Goal: Answer question/provide support

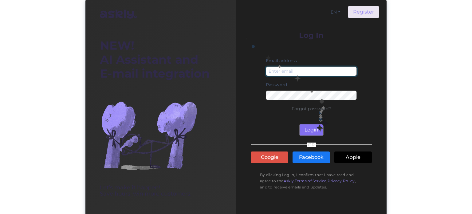
type input "[EMAIL_ADDRESS][DOMAIN_NAME]"
click at [316, 127] on button "Login" at bounding box center [312, 130] width 24 height 12
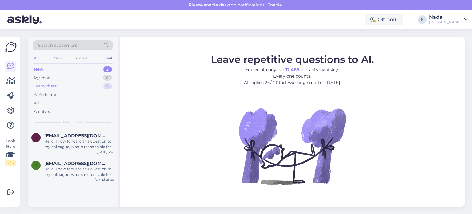
click at [57, 87] on div "Team chats 9" at bounding box center [73, 86] width 81 height 9
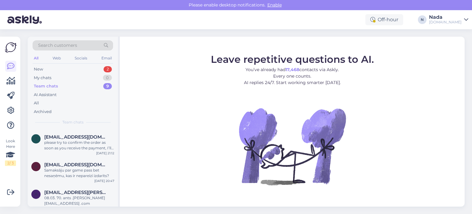
scroll to position [160, 0]
click at [84, 194] on div "Teine e-post mida varasemalt kasutasin on ka piiratud." at bounding box center [79, 199] width 70 height 11
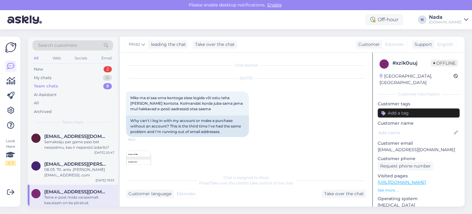
scroll to position [90, 0]
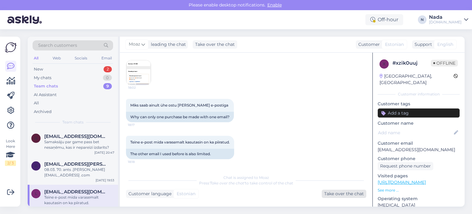
drag, startPoint x: 354, startPoint y: 192, endPoint x: 348, endPoint y: 192, distance: 6.2
click at [354, 192] on div "Take over the chat" at bounding box center [344, 193] width 45 height 8
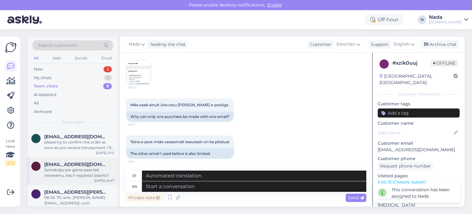
scroll to position [132, 0]
click at [91, 192] on span "[EMAIL_ADDRESS][PERSON_NAME][DOMAIN_NAME]" at bounding box center [76, 192] width 64 height 6
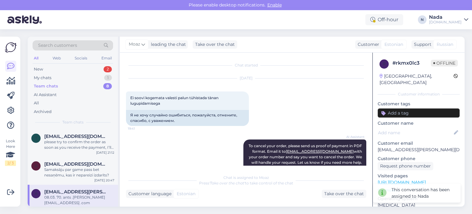
scroll to position [290, 0]
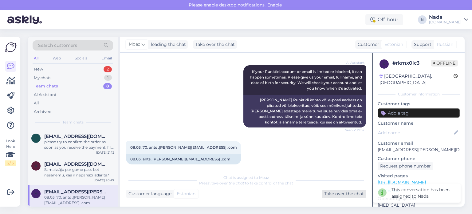
click at [348, 194] on div "Take over the chat" at bounding box center [344, 193] width 45 height 8
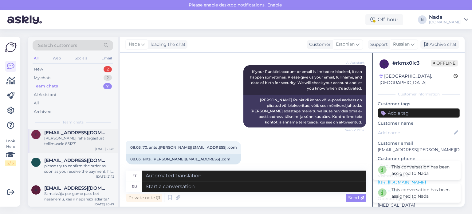
scroll to position [110, 0]
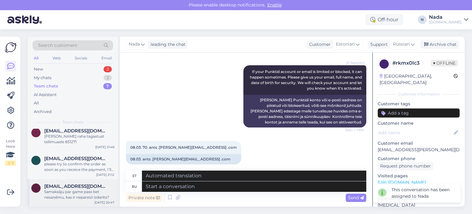
click at [79, 190] on div "Samaksāju par game pass bet nesaņēmu, kas ir nepareizi izdarīts?" at bounding box center [79, 194] width 70 height 11
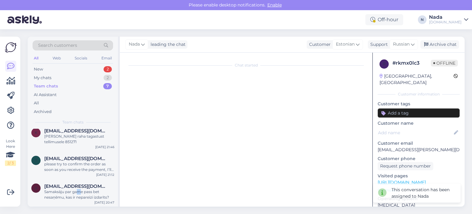
scroll to position [6, 0]
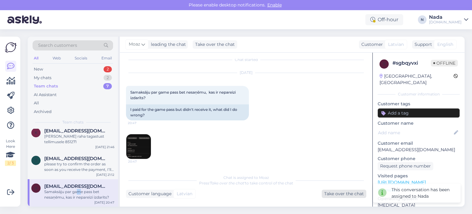
drag, startPoint x: 350, startPoint y: 194, endPoint x: 303, endPoint y: 189, distance: 47.9
click at [350, 194] on div "Take over the chat" at bounding box center [344, 193] width 45 height 8
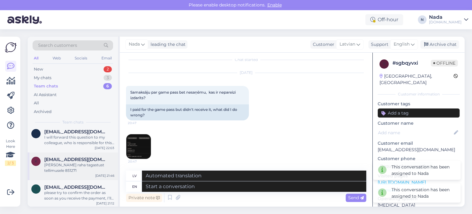
scroll to position [82, 0]
click at [71, 183] on span "[EMAIL_ADDRESS][DOMAIN_NAME]" at bounding box center [76, 186] width 64 height 6
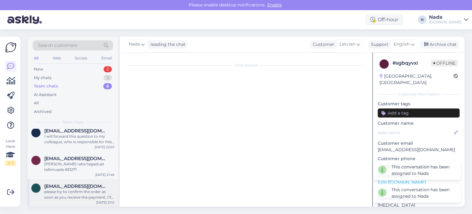
scroll to position [96, 0]
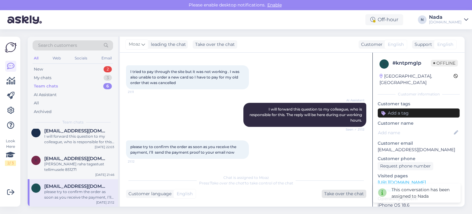
click at [358, 194] on div "Take over the chat" at bounding box center [344, 193] width 45 height 8
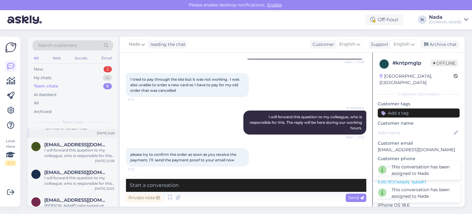
scroll to position [55, 0]
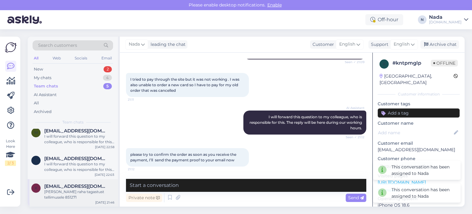
click at [76, 185] on span "[EMAIL_ADDRESS][DOMAIN_NAME]" at bounding box center [76, 186] width 64 height 6
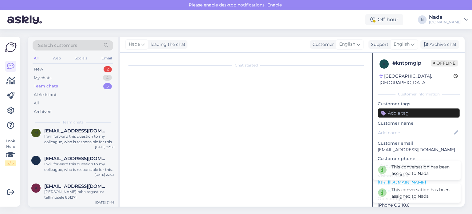
scroll to position [613, 0]
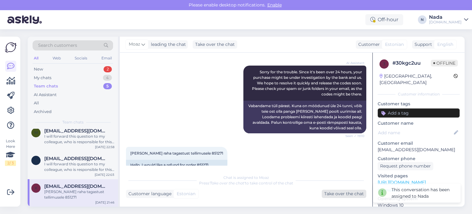
click at [347, 191] on div "Take over the chat" at bounding box center [344, 193] width 45 height 8
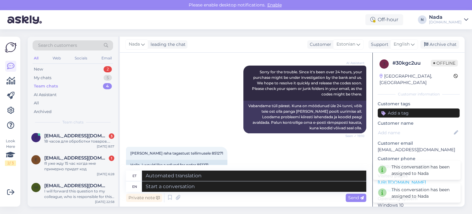
scroll to position [27, 0]
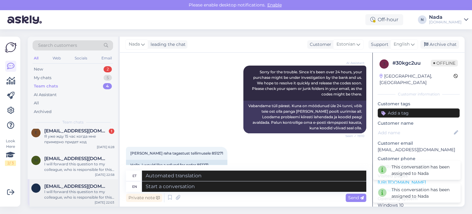
click at [78, 189] on div "I will forward this question to my colleague, who is responsible for this. The …" at bounding box center [79, 194] width 70 height 11
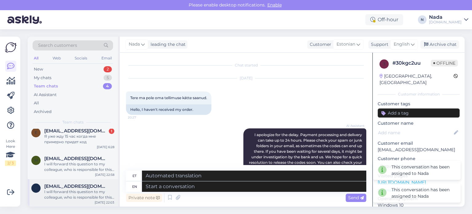
scroll to position [235, 0]
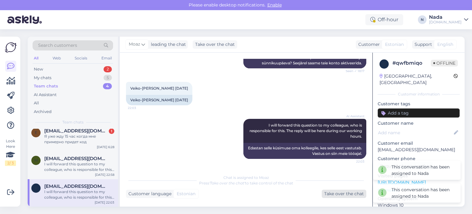
drag, startPoint x: 349, startPoint y: 193, endPoint x: 341, endPoint y: 193, distance: 8.6
click at [349, 194] on div "Take over the chat" at bounding box center [344, 193] width 45 height 8
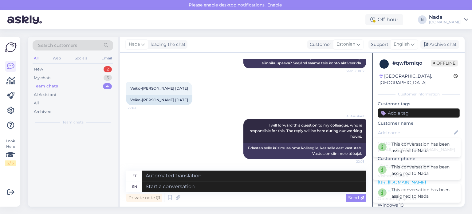
scroll to position [0, 0]
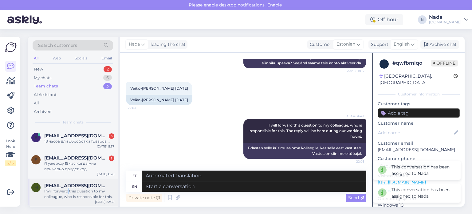
click at [68, 192] on div "I will forward this question to my colleague, who is responsible for this. The …" at bounding box center [79, 193] width 70 height 11
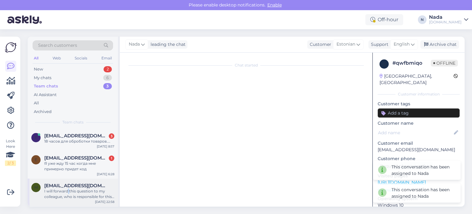
scroll to position [565, 0]
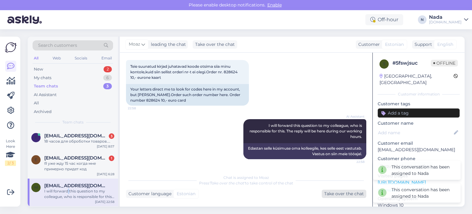
drag, startPoint x: 351, startPoint y: 193, endPoint x: 320, endPoint y: 195, distance: 31.4
click at [351, 193] on div "Take over the chat" at bounding box center [344, 193] width 45 height 8
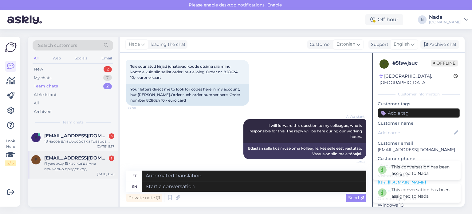
click at [79, 166] on div "Я уже жду 15 час когда мне примерно придет код" at bounding box center [79, 166] width 70 height 11
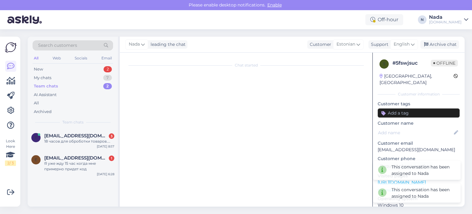
scroll to position [1142, 0]
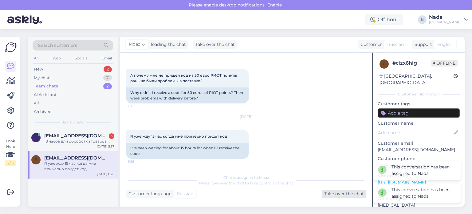
drag, startPoint x: 341, startPoint y: 195, endPoint x: 293, endPoint y: 190, distance: 48.2
click at [341, 195] on div "Take over the chat" at bounding box center [344, 193] width 45 height 8
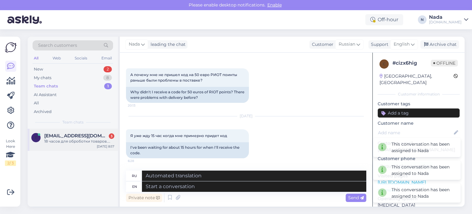
click at [82, 142] on div "18 часов для оброботки товаров...." at bounding box center [79, 141] width 70 height 6
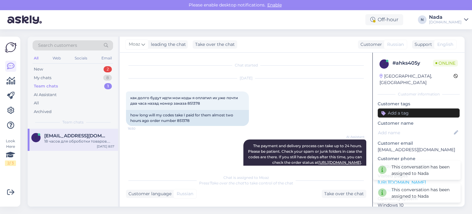
scroll to position [0, 0]
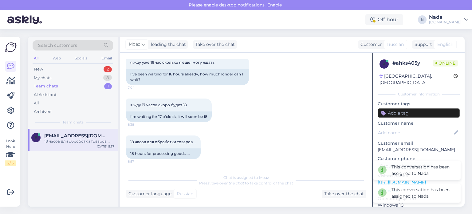
click at [338, 194] on div "Take over the chat" at bounding box center [344, 193] width 45 height 8
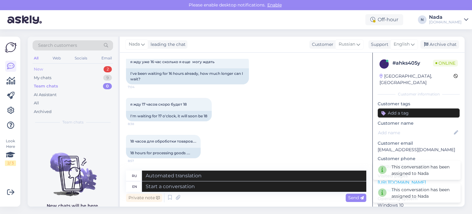
click at [49, 67] on div "New 2" at bounding box center [73, 69] width 81 height 9
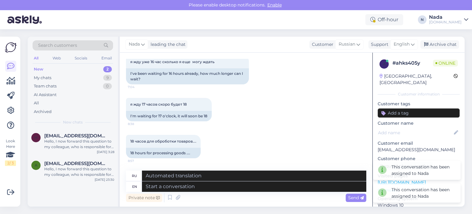
drag, startPoint x: 70, startPoint y: 166, endPoint x: 187, endPoint y: 187, distance: 118.7
click at [70, 166] on div "Hello, I now forward this question to my colleague, who is responsible for this…" at bounding box center [79, 171] width 70 height 11
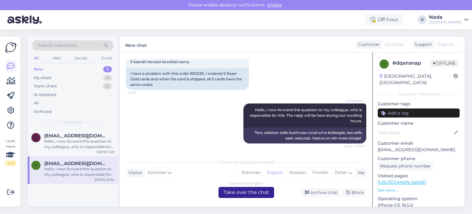
click at [260, 193] on div "Estonian to English Take over the chat" at bounding box center [247, 192] width 56 height 11
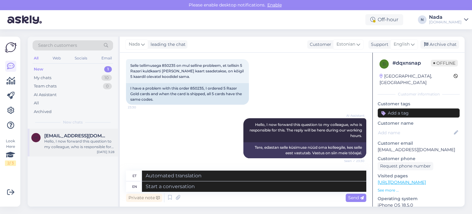
drag, startPoint x: 88, startPoint y: 137, endPoint x: 109, endPoint y: 147, distance: 23.0
click at [88, 138] on div "[EMAIL_ADDRESS][DOMAIN_NAME] Hello, I now forward this question to my colleague…" at bounding box center [79, 141] width 70 height 17
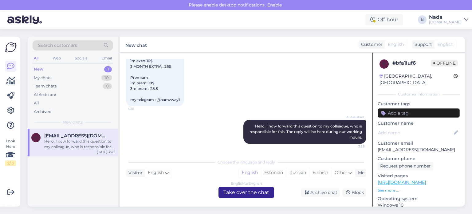
click at [246, 191] on div "English to English Take over the chat" at bounding box center [247, 192] width 56 height 11
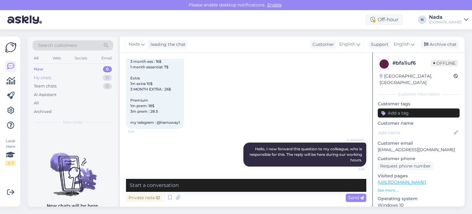
click at [49, 78] on div "My chats" at bounding box center [43, 78] width 18 height 6
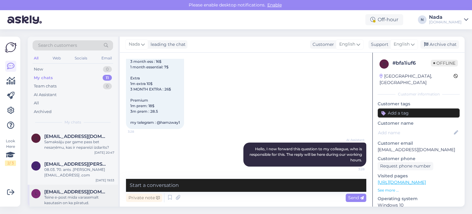
click at [87, 194] on div "Teine e-post mida varasemalt kasutasin on ka piiratud." at bounding box center [79, 199] width 70 height 11
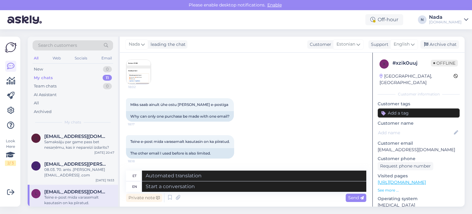
click at [139, 75] on img at bounding box center [138, 72] width 25 height 25
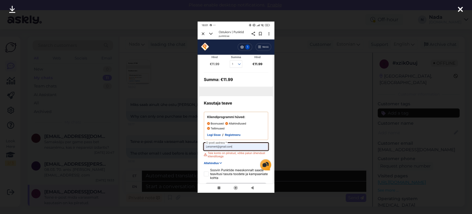
click at [155, 98] on div at bounding box center [236, 107] width 472 height 214
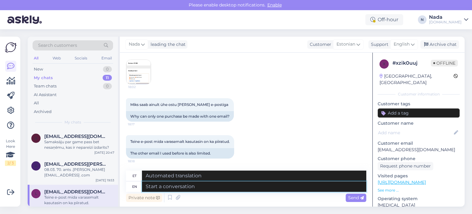
click at [231, 187] on textarea at bounding box center [254, 186] width 224 height 10
type textarea ":"
type textarea "Hello"
type textarea "Tere"
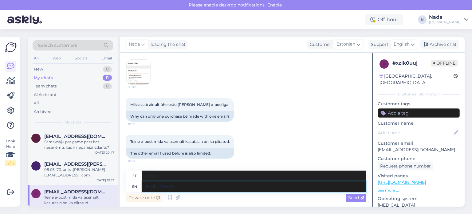
type textarea "Hello there!"
type textarea "Tere!"
type textarea "Hello there! P"
type textarea "Tere! P"
type textarea "Hello there! Please s"
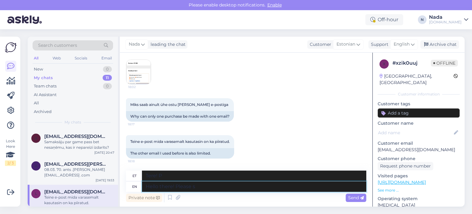
type textarea "Tere! [GEOGRAPHIC_DATA]"
type textarea "Hello there! Please share wit"
type textarea "Tere! Palun jaga"
type textarea "Hello there! Please share with us"
type textarea "Tere! Palun jagage"
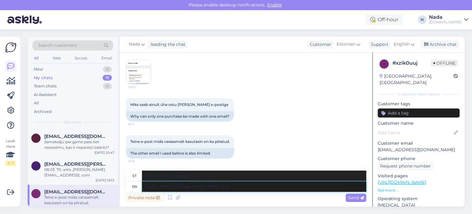
type textarea "Hello there! Please share with us yo"
type textarea "Tere! Palun jaga meiega"
type textarea "Hello there! Please share with us your a"
type textarea "Tere! Palun jaga meiega oma"
type textarea "Hello there! Please share with us your account e"
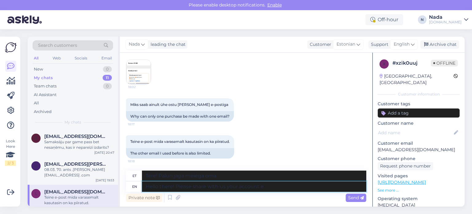
type textarea "Tere! Palun jaga meiega oma kontot"
type textarea "Hello there! Please share with us your account email, fu"
type textarea "Tere! Palun jaga meiega oma konto e-posti aadressi."
type textarea "Hello there! Please share with us your account email, full na"
type textarea "Tere! Palun jagage meiega oma konto e-posti aadressi (täielikult)."
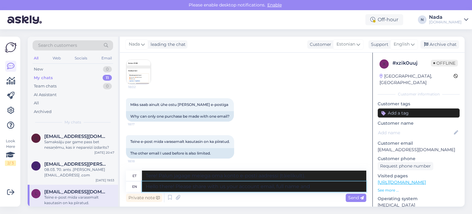
type textarea "Hello there! Please share with us your account email, full name and"
type textarea "Tere! Palun jagage meiega oma konto e-posti aadressi ja täisnime."
type textarea "Hello there! Please share with us your account email, full name and du"
type textarea "Tere! Palun jagage meiega oma konto e-posti aadressi, täisnime ja"
type textarea "Hello there! Please share with us your account email, full name and full date of"
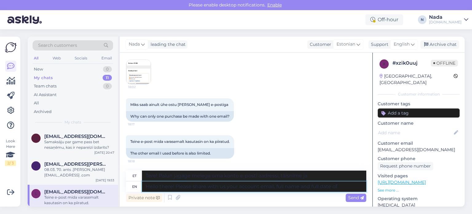
type textarea "Tere! Palun jagage meiega oma konto e-posti aadressi, täisnime ja kuupäeva."
type textarea "Hello there! Please share with us your account email, full name and full date o…"
type textarea "Tere! Palun jagage meiega oma konto e-posti aadressi, täisnime ja täielikku kuu…"
type textarea "Hello there! Please share with us your account email, full name and full date o…"
type textarea "Tere! Palun jagage meiega oma konto e-posti aadressi, täisnime ja sünnikuupäeva."
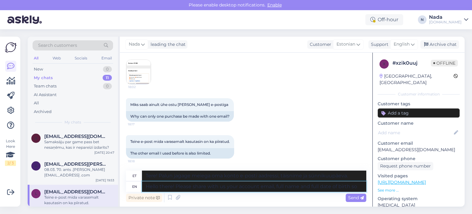
type textarea "Hello there! Please share with us your account email, full name and full date o…"
type textarea "Tere! Palun jagage meiega oma konto e-posti aadressi, täisnime ja sünnikuupäeva…"
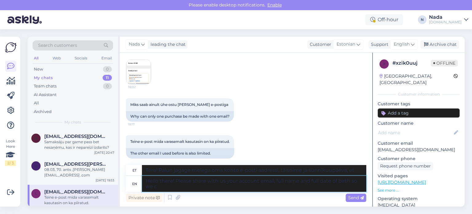
type textarea "Hello there! Please share with us your account email, full name and full date o…"
type textarea "Tere! Palun jagage meiega oma konto e-posti aadressi, täisnime ja sünnikuupäeva…"
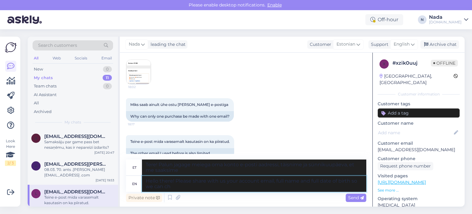
type textarea "Hello there! Please share with us your account email, full name and full date o…"
type textarea "Tere! Palun jagage meiega oma konto e-posti aadressi, täisnime ja sünnikuupäeva…"
type textarea "Hello there! Please share with us your account email, full name and full date o…"
type textarea "Tere! Palun jagage meiega oma konto e-posti aadressi, täisnime ja sünnikuupäeva…"
type textarea "Hello there! Please share with us your account email, full name and full date o…"
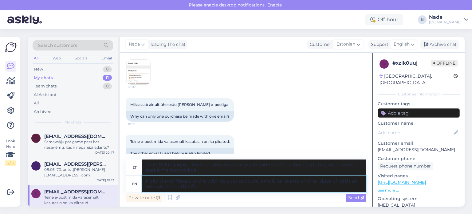
type textarea "Tere! Palun jagage meiega oma konto e-posti aadressi, täisnime ja sünnikuupäeva…"
type textarea "Hello there! Please share with us your account email, full name and full date o…"
type textarea "Tere! Palun jagage meiega oma konto e-posti aadressi, täisnime ja sünnikuupäeva…"
type textarea "Hello there! Please share with us your account email, full name and full date o…"
type textarea "Tere! Palun jaga meiega oma konto e-posti aadressi, täisnime ja sünnikuupäeva, …"
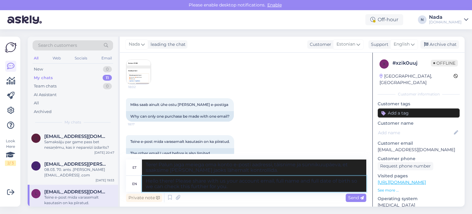
drag, startPoint x: 232, startPoint y: 190, endPoint x: 137, endPoint y: 180, distance: 95.3
click at [137, 180] on div "en Hello there! Please share with us your account email, full name and full dat…" at bounding box center [246, 184] width 240 height 16
click at [282, 188] on textarea "Hello there! Please share with us your account email, full name and full date o…" at bounding box center [254, 184] width 224 height 16
type textarea "Hello there! Please share with us your account email, full name and full date o…"
click at [361, 199] on icon at bounding box center [362, 198] width 4 height 4
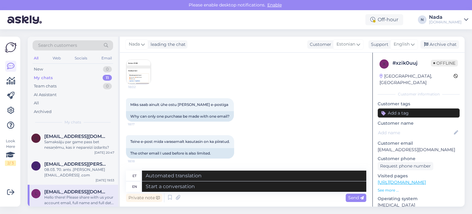
scroll to position [163, 0]
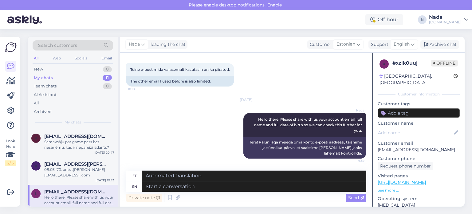
drag, startPoint x: 442, startPoint y: 43, endPoint x: 419, endPoint y: 53, distance: 24.8
click at [442, 43] on div "Archive chat" at bounding box center [440, 44] width 39 height 8
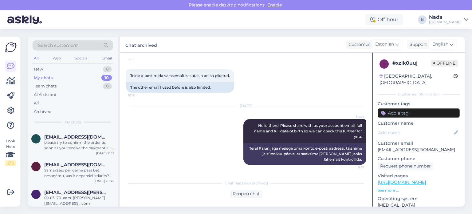
scroll to position [188, 0]
click at [80, 194] on div "08.03. 70. ants .[PERSON_NAME][EMAIL_ADDRESS] .com" at bounding box center [79, 199] width 70 height 11
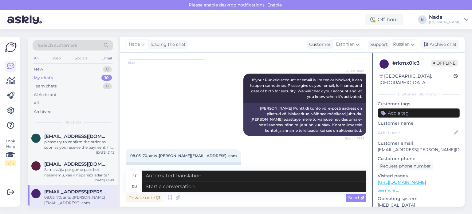
scroll to position [290, 0]
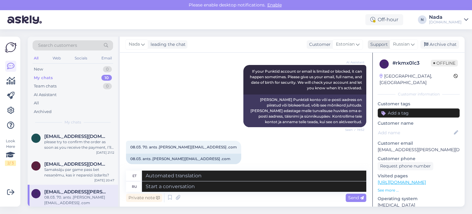
click at [409, 44] on span "Russian" at bounding box center [401, 44] width 17 height 7
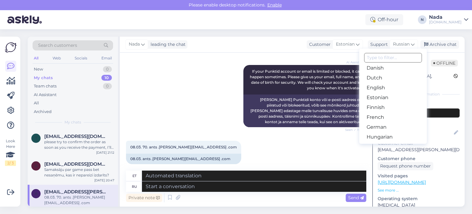
scroll to position [62, 0]
click at [383, 78] on link "English" at bounding box center [393, 79] width 68 height 10
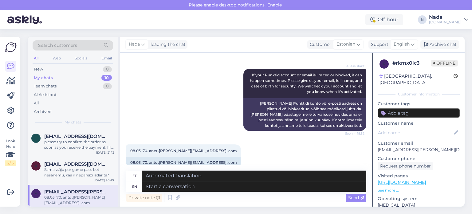
scroll to position [290, 0]
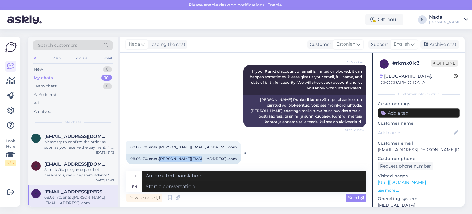
drag, startPoint x: 198, startPoint y: 154, endPoint x: 159, endPoint y: 152, distance: 39.1
click at [159, 153] on div "08.03. 70. ants .[PERSON_NAME][EMAIL_ADDRESS] .com" at bounding box center [183, 158] width 115 height 10
copy div "[PERSON_NAME][EMAIL_ADDRESS] .com"
click at [198, 188] on textarea at bounding box center [254, 186] width 224 height 10
paste textarea "Thank you for your patience. We've reactivated your account, please try to logi…"
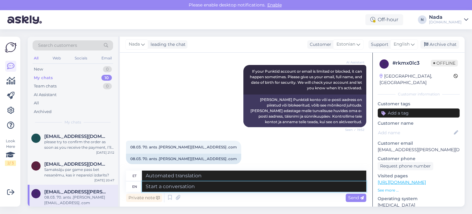
type textarea "Thank you for your patience. We've reactivated your account, please try to logi…"
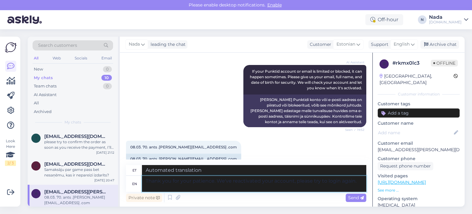
type textarea "Täname teid kannatlikkuse eest. Oleme teie konto taasaktiveerinud, palun proovi…"
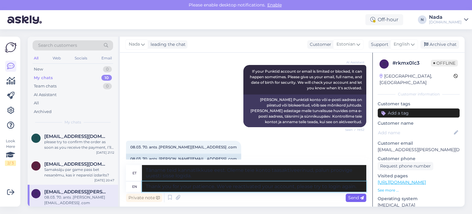
type textarea "Thank you for your patience. We've reactivated your account, please try to logi…"
click at [355, 198] on span "Send" at bounding box center [356, 198] width 16 height 6
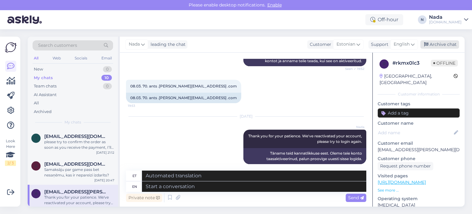
click at [439, 47] on div "Archive chat" at bounding box center [440, 44] width 39 height 8
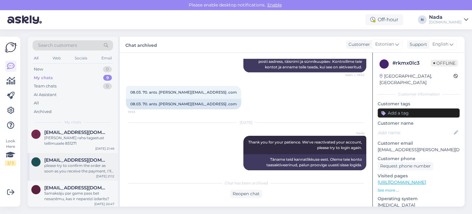
scroll to position [165, 0]
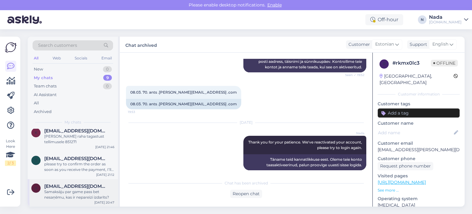
click at [90, 193] on div "Samaksāju par game pass bet nesaņēmu, kas ir nepareizi izdarīts?" at bounding box center [79, 194] width 70 height 11
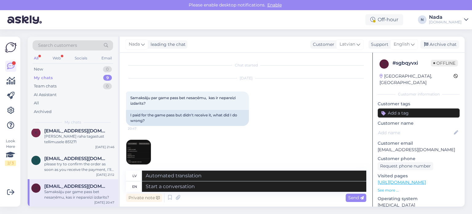
scroll to position [6, 0]
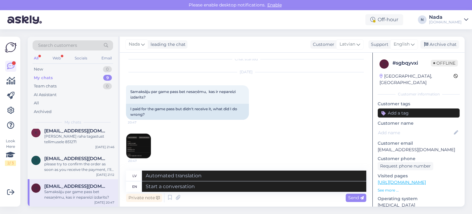
click at [135, 149] on img at bounding box center [138, 145] width 25 height 25
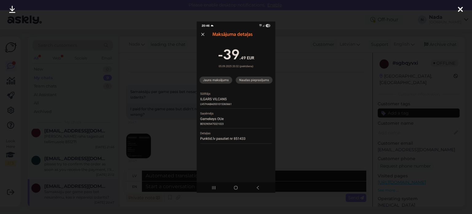
click at [184, 132] on div at bounding box center [236, 107] width 472 height 214
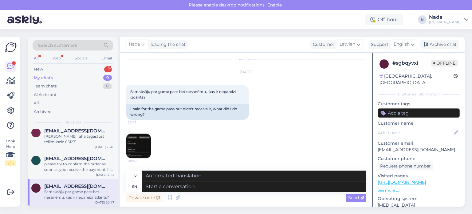
click at [143, 141] on img at bounding box center [138, 145] width 25 height 25
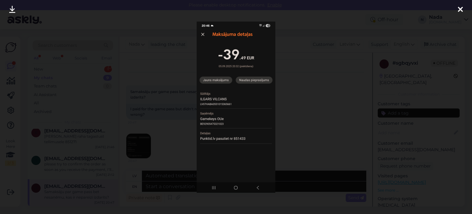
click at [168, 136] on div at bounding box center [236, 107] width 472 height 214
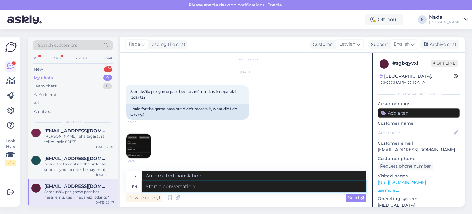
click at [223, 184] on textarea at bounding box center [254, 186] width 224 height 10
paste textarea "Thank you for your patience. It looks like your order is completed and emailed …"
type textarea "Thank you for your patience. It looks like your order is completed and emailed …"
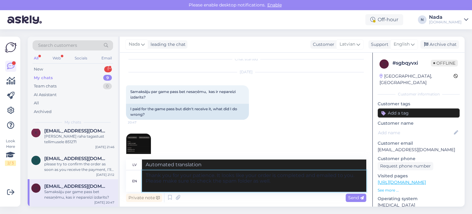
type textarea "Paldies par jūsu pacietību. Izskatās, [PERSON_NAME] pasūtījums ir pabeigts un n…"
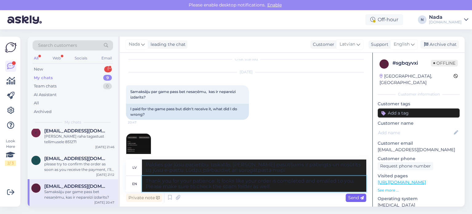
type textarea "Thank you for your patience. It looks like your order is completed and emailed …"
click at [354, 196] on span "Send" at bounding box center [356, 198] width 16 height 6
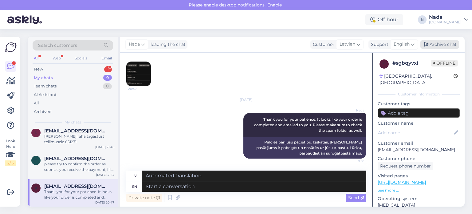
click at [433, 46] on div "Archive chat" at bounding box center [440, 44] width 39 height 8
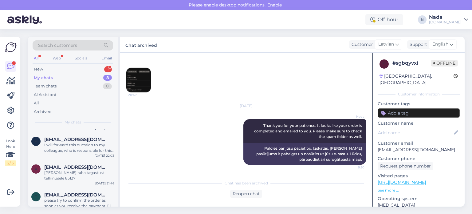
scroll to position [138, 0]
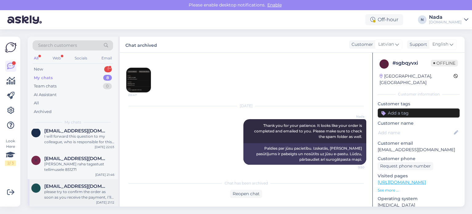
click at [88, 193] on div "please try to confirm the order as soon as you receive the payment, I’ll send t…" at bounding box center [79, 194] width 70 height 11
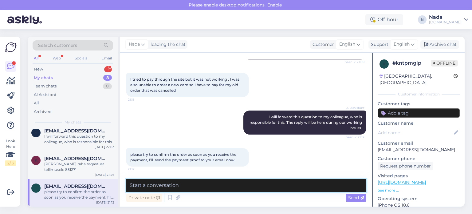
click at [221, 189] on textarea at bounding box center [246, 185] width 240 height 13
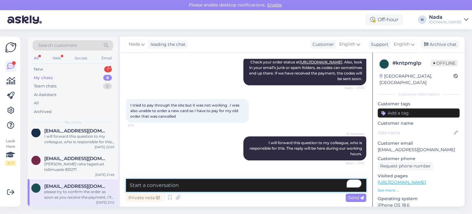
scroll to position [88, 0]
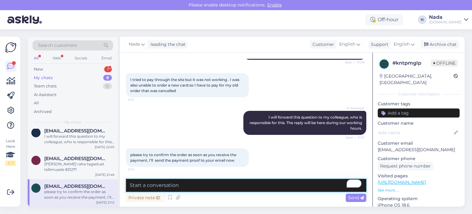
click at [234, 183] on textarea "To enrich screen reader interactions, please activate Accessibility in Grammarl…" at bounding box center [246, 185] width 240 height 13
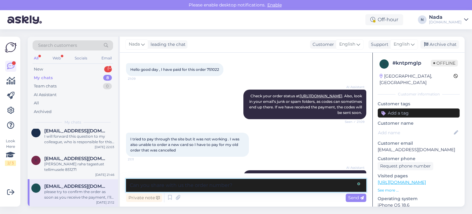
scroll to position [26, 0]
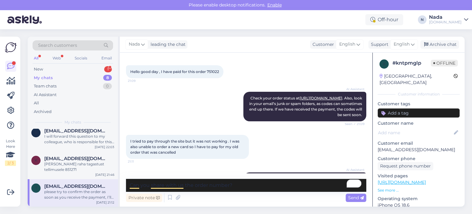
click at [212, 70] on span "Hello good day , I have paid for this order 751022" at bounding box center [174, 71] width 89 height 5
copy div "[DATE] 21:09"
drag, startPoint x: 260, startPoint y: 187, endPoint x: 196, endPoint y: 185, distance: 64.6
click at [196, 185] on textarea "Can you share with us the order number?" at bounding box center [246, 185] width 240 height 13
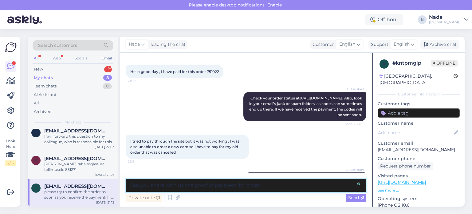
paste textarea "751022"
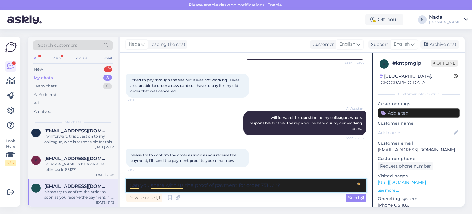
scroll to position [88, 0]
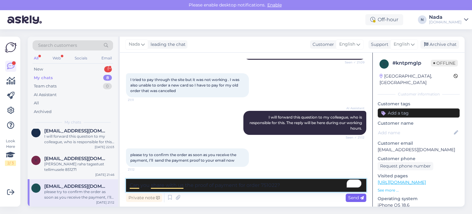
type textarea "Can you share with us the proof of payment for order 751022?"
click at [349, 199] on span "Send" at bounding box center [356, 198] width 16 height 6
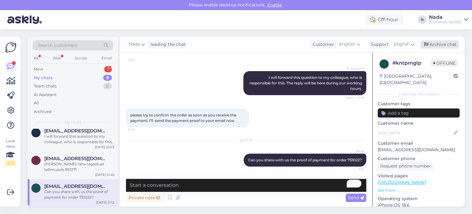
click at [443, 47] on div "Archive chat" at bounding box center [440, 44] width 39 height 8
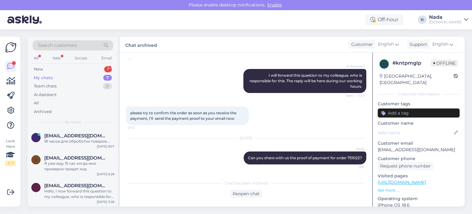
scroll to position [110, 0]
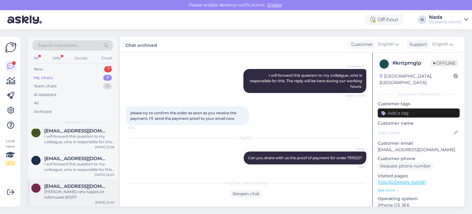
click at [88, 193] on div "[PERSON_NAME] raha tagastust tellimusele 851271" at bounding box center [79, 194] width 70 height 11
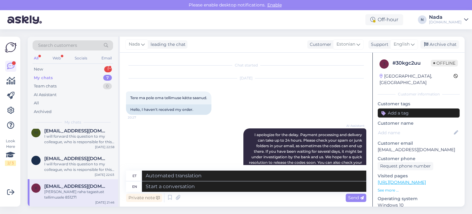
scroll to position [613, 0]
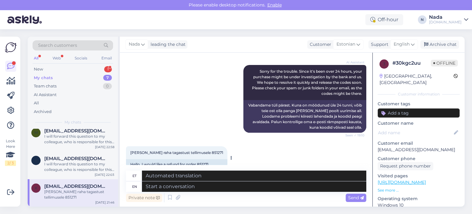
click at [206, 159] on div "Hello, I would like a refund for order 851271." at bounding box center [176, 164] width 101 height 10
copy div "851271"
click at [237, 188] on textarea at bounding box center [254, 186] width 224 height 10
paste textarea "Please note that there's a 3€ fee, since it's stated in our policy that "If we …"
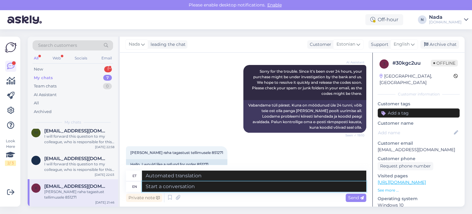
type textarea "Please note that there's a 3€ fee, since it's stated in our policy that "If we …"
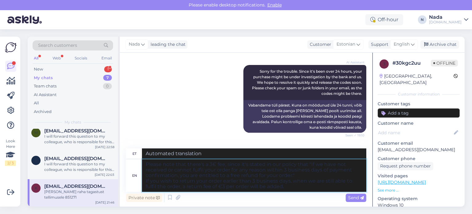
click at [145, 165] on textarea "Please note that there's a 3€ fee, since it's stated in our policy that "If we …" at bounding box center [254, 175] width 224 height 33
type textarea "Palun arvestage, et tagastamisele lisandub 3-eurone tasu, kuna meie poliitikas …"
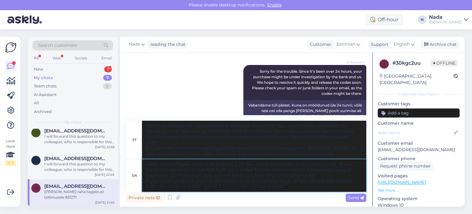
type textarea "Hello there! Please note that there's a 3€ fee, since it's stated in our policy…"
type textarea "Tere! Palun arvestage, et tagastamisele lisandub 3-eurone tasu, kuna meie polii…"
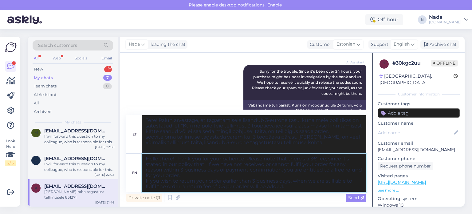
type textarea "Hello there! Thank you for your patience. Please note that there's a 3€ fee, si…"
type textarea "Tere! Täname teid kannatlikkuse eest. Pange tähele, et lisandub 3-eurone tasu, …"
click at [331, 189] on textarea "Hello there! Thank you for your patience. Please note that there's a 3€ fee, si…" at bounding box center [254, 172] width 224 height 38
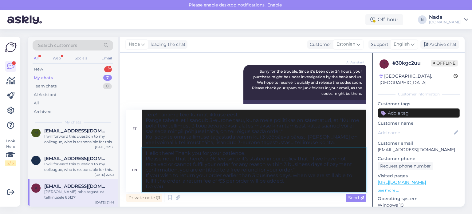
type textarea "Hello there! Thank you for your patience. Please note that there's a 3€ fee, si…"
type textarea "Tere! Täname teid kannatlikkuse eest. Pange tähele, et lisandub 3-eurone tasu, …"
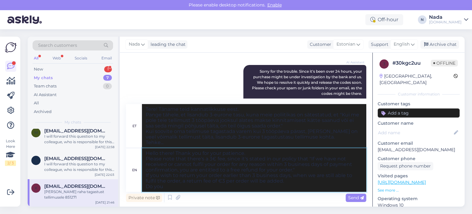
type textarea "Hello there! Thank you for your patience. Please note that there's a 3€ fee, si…"
type textarea "Tere! Täname teid kannatlikkuse eest. Pange tähele, et lisandub 3-eurone tasu, …"
type textarea "Hello there! Thank you for your patience. Please note that there's a 3€ fee, si…"
type textarea "Tere! Täname teid kannatlikkuse eest. Pange tähele, et lisandub 3-eurone tasu, …"
type textarea "Hello there! Thank you for your patience. Please note that there's a 3€ fee, si…"
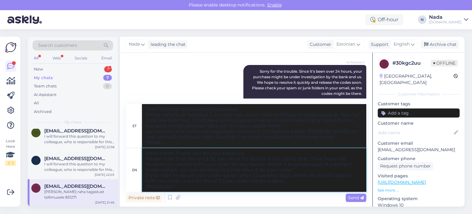
type textarea "Tere! Täname teid kannatlikkuse eest. Pange tähele, et lisandub 3-eurone tasu, …"
type textarea "Hello there! Thank you for your patience. Please note that there's a 3€ fee, si…"
type textarea "Tere! Täname teid kannatlikkuse eest. Pange tähele, et lisandub 3-eurone tasu, …"
type textarea "Hello there! Thank you for your patience. Please note that there's a 3€ fee, si…"
type textarea "Tere! Täname teid kannatlikkuse eest. Pange tähele, et 3-eurone tasu lisandub, …"
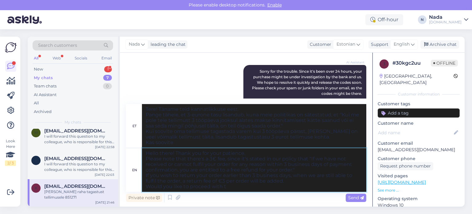
type textarea "Hello there! Thank you for your patience. Please note that there's a 3€ fee, si…"
type textarea "Tere! Täname teid kannatlikkuse eest. Pange tähele, et lisandub 3-eurone tasu, …"
type textarea "Hello there! Thank you for your patience. Please note that there's a 3€ fee, si…"
type textarea "Tere! Täname teid kannatlikkuse eest. Pange tähele, et lisandub 3-eurone tasu, …"
type textarea "Hello there! Thank you for your patience. Please note that there's a 3€ fee, si…"
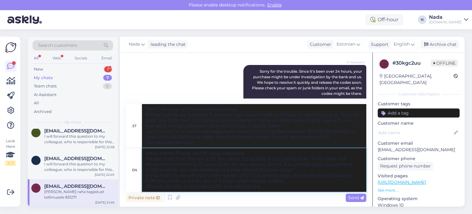
type textarea "Tere! Täname teid kannatlikkuse eest. Pange tähele, et lisandub 3-eurone tasu, …"
type textarea "Hello there! Thank you for your patience. Please note that there's a 3€ fee, si…"
type textarea "Tere! Täname teid kannatlikkuse eest. Pange tähele, et lisandub 3-eurone tasu, …"
type textarea "Hello there! Thank you for your patience. Please note that there's a 3€ fee, si…"
click at [353, 199] on span "Send" at bounding box center [356, 198] width 16 height 6
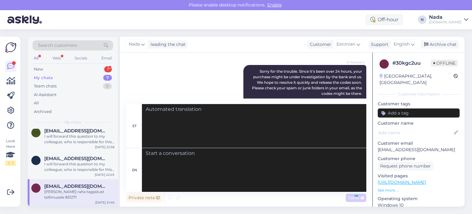
scroll to position [752, 0]
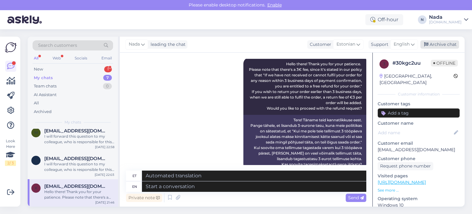
click at [446, 45] on div "Archive chat" at bounding box center [440, 44] width 39 height 8
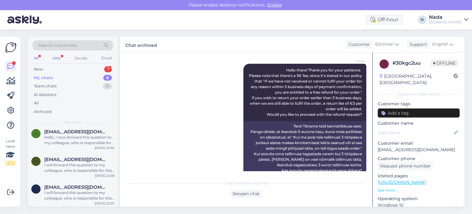
scroll to position [82, 0]
click at [69, 192] on div "I will forward this question to my colleague, who is responsible for this. The …" at bounding box center [79, 194] width 70 height 11
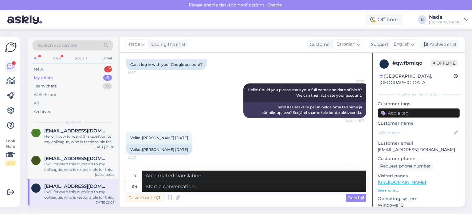
scroll to position [204, 0]
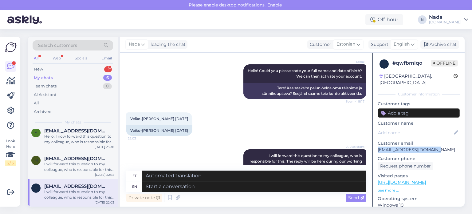
drag, startPoint x: 439, startPoint y: 143, endPoint x: 379, endPoint y: 142, distance: 60.6
click at [379, 146] on p "[EMAIL_ADDRESS][DOMAIN_NAME]" at bounding box center [419, 149] width 82 height 6
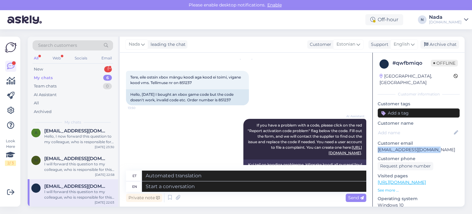
scroll to position [20, 0]
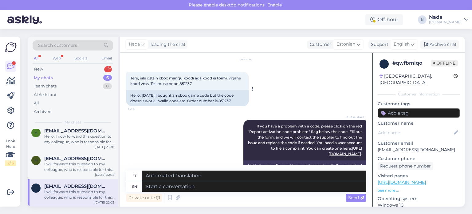
click at [228, 101] on div "Hello, [DATE] I bought an xbox game code but the code doesn't work, invalid cod…" at bounding box center [187, 98] width 123 height 16
copy div "851237"
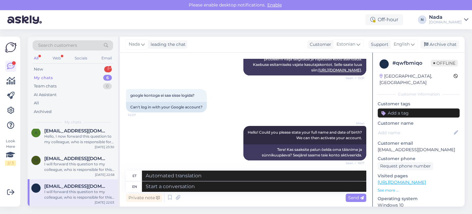
scroll to position [235, 0]
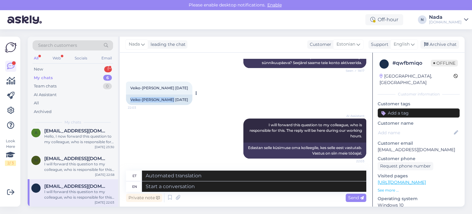
drag, startPoint x: 167, startPoint y: 99, endPoint x: 131, endPoint y: 98, distance: 36.3
click at [131, 98] on div "Veiko-[PERSON_NAME] [DATE]" at bounding box center [159, 99] width 66 height 10
copy div "Veiko-[PERSON_NAME]"
click at [181, 189] on textarea at bounding box center [254, 186] width 224 height 10
paste textarea "Thank you for your patience. We've reactivated your account, please try to logi…"
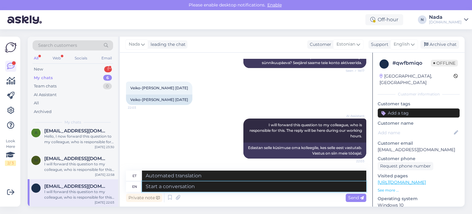
type textarea "Thank you for your patience. We've reactivated your account, please try to logi…"
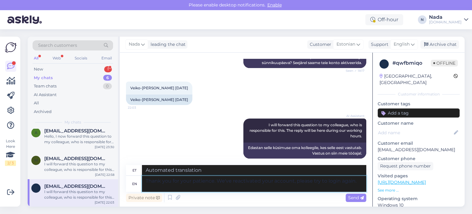
type textarea "Täname teid kannatlikkuse eest. Oleme teie konto taasaktiveerinud, palun proovi…"
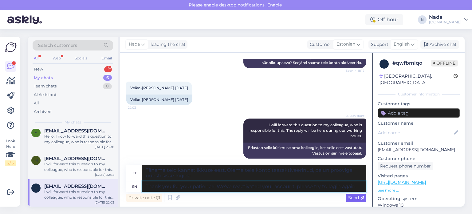
type textarea "Thank you for your patience. We've reactivated your account, please try to logi…"
click at [354, 196] on span "Send" at bounding box center [356, 198] width 16 height 6
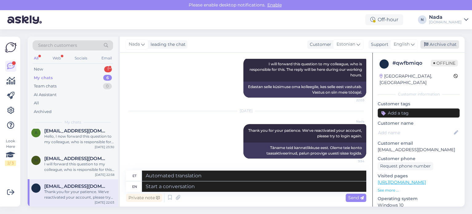
click at [447, 45] on div "Archive chat" at bounding box center [440, 44] width 39 height 8
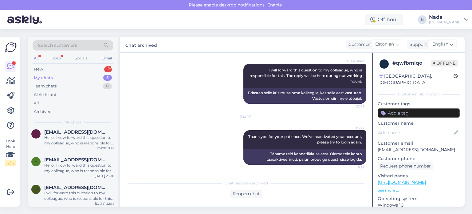
scroll to position [55, 0]
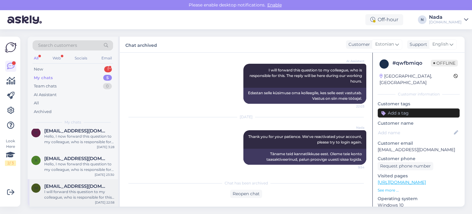
click at [71, 187] on span "[EMAIL_ADDRESS][DOMAIN_NAME]" at bounding box center [76, 186] width 64 height 6
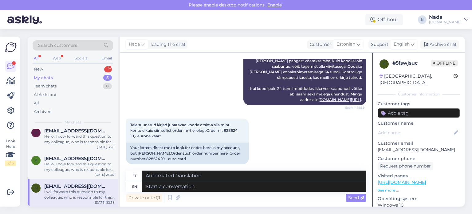
scroll to position [565, 0]
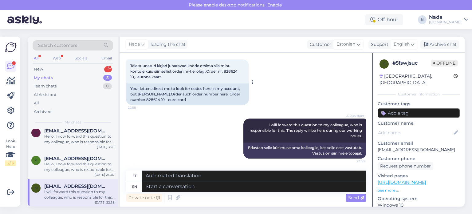
click at [137, 100] on div "Your letters direct me to look for codes here in my account, but [PERSON_NAME].…" at bounding box center [187, 94] width 123 height 22
copy div "828624"
click at [198, 186] on textarea at bounding box center [254, 186] width 224 height 10
type textarea "Can yo"
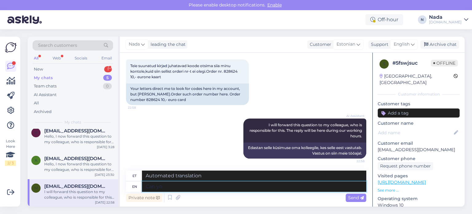
type textarea "[PERSON_NAME]"
type textarea "Can you sh"
type textarea "Kas [PERSON_NAME]"
type textarea "Can you share wit"
type textarea "Kas saate jagada"
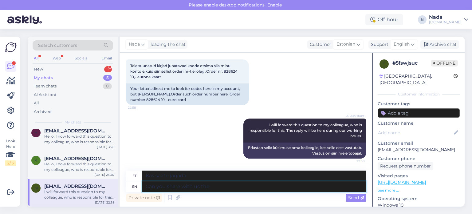
type textarea "Can you share with us the"
type textarea "Kas saaksite meiega jagada"
type textarea "Can you share with us the proof of"
type textarea "Kas saaksite meiega tõendit jagada?"
type textarea "Can you share with us the proof of pay"
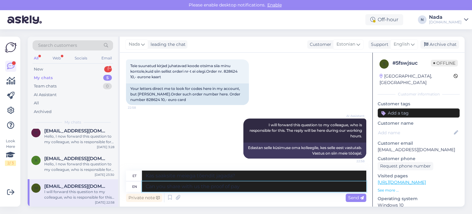
type textarea "Kas saaksite meiega jagada tõestust selle kohta,"
type textarea "Can you share with us the proof of payment i"
type textarea "Kas saaksite meiega jagada maksetõendit?"
type textarea "Can you share with us the proof of payment in a PDF for"
type textarea "Kas saaksite meiega jagada maksetõendit PDF-failina?"
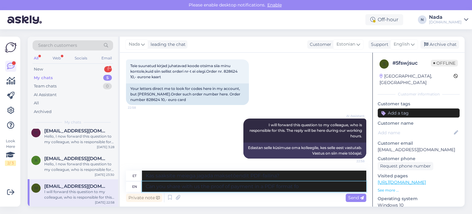
type textarea "Can you share with us the proof of payment in a PDF format for"
type textarea "Kas saaksite meiega jagada maksetõendit PDF-vormingus?"
type textarea "Can you share with us the proof of payment in a PDF format for order"
type textarea "Kas saaksite meiega jagada tellimuse maksetõendit PDF-vormingus?"
paste textarea "828624"
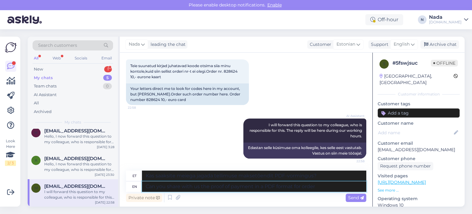
type textarea "Can you share with us the proof of payment in a PDF format for order 828624"
type textarea "Kas saaksite meiega jagada tellimuse 828624 maksetõendit PDF-vormingus?"
type textarea "Can you share with us the proof of payment in a PDF format for order 828624?"
click at [363, 195] on span "Send" at bounding box center [356, 198] width 16 height 6
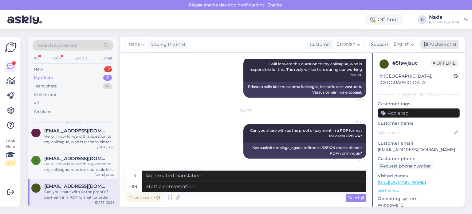
click at [443, 43] on div "Archive chat" at bounding box center [440, 44] width 39 height 8
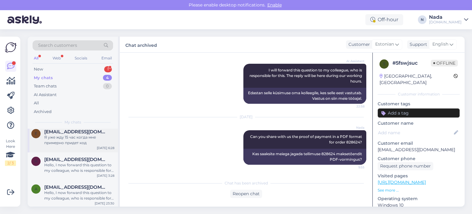
scroll to position [27, 0]
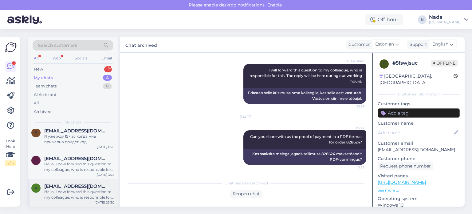
click at [55, 186] on span "[EMAIL_ADDRESS][DOMAIN_NAME]" at bounding box center [76, 186] width 64 height 6
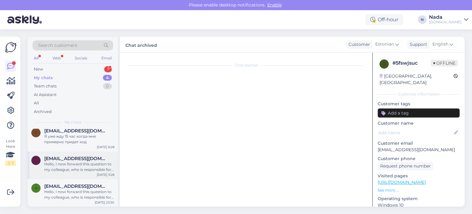
scroll to position [1250, 0]
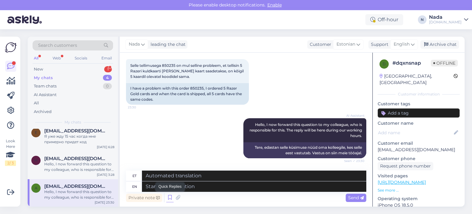
click at [167, 196] on icon at bounding box center [169, 197] width 7 height 9
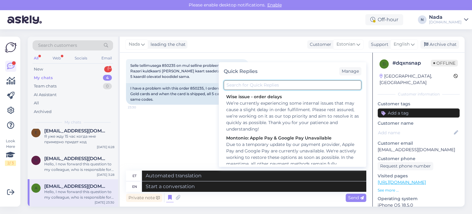
click at [248, 84] on input "text" at bounding box center [293, 85] width 138 height 10
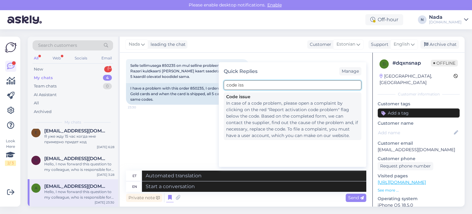
type input "code iss"
click at [257, 109] on div "In case of a code problem, please open a complaint by clicking on the red "Repo…" at bounding box center [292, 119] width 133 height 39
type textarea "Koodiprobleemi korral [MEDICAL_DATA] kaebus, klõpsates koodi all punasel lipul …"
type textarea "In case of a code problem, please open a complaint by clicking on the red "Repo…"
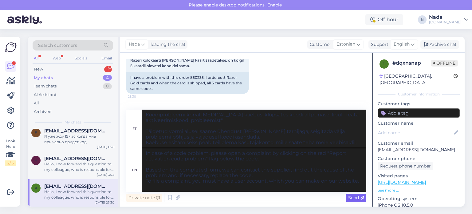
click at [352, 198] on span "Send" at bounding box center [356, 198] width 16 height 6
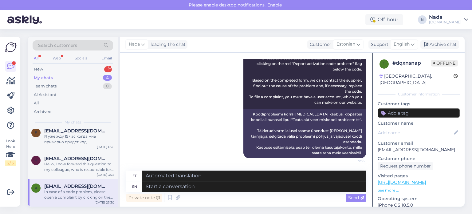
scroll to position [1383, 0]
click at [444, 42] on div "Archive chat" at bounding box center [440, 44] width 39 height 8
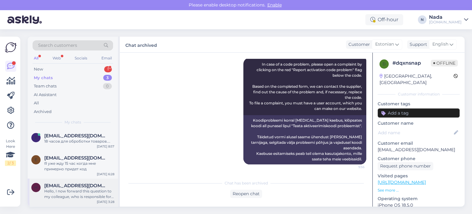
click at [70, 186] on span "[EMAIL_ADDRESS][DOMAIN_NAME]" at bounding box center [76, 186] width 64 height 6
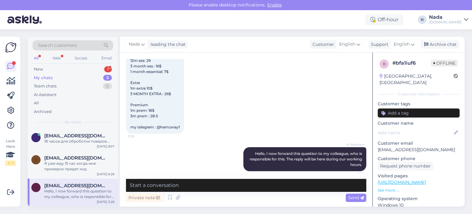
scroll to position [58, 0]
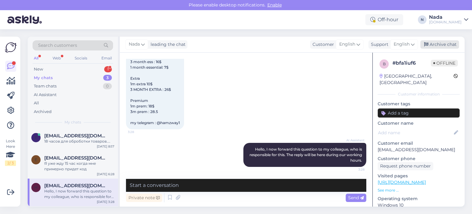
click at [437, 48] on div "Archive chat" at bounding box center [440, 44] width 39 height 8
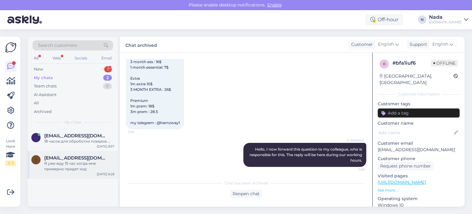
click at [90, 162] on div "Я уже жду 15 час когда мне примерно придет код" at bounding box center [79, 166] width 70 height 11
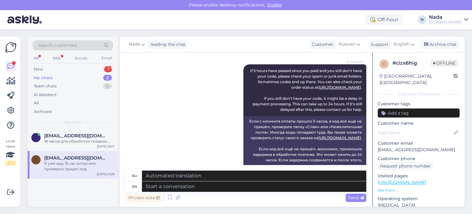
scroll to position [1143, 0]
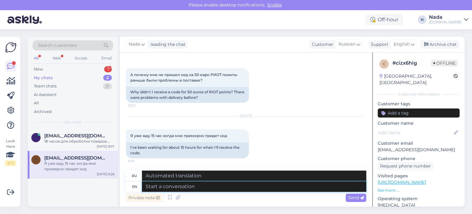
click at [261, 187] on textarea at bounding box center [254, 186] width 224 height 10
paste textarea "Please share with us your order number if you still haven't received it."
type textarea "Please share with us your order number if you still haven't received it."
type textarea "Если вы все еще не получили свой заказ, сообщите нам его номер."
type textarea "Please share with us your order number if you still haven't received it."
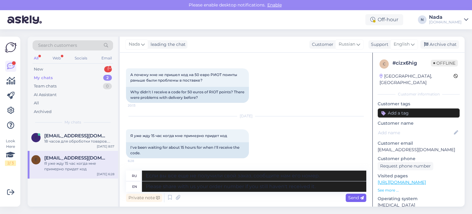
click at [361, 199] on icon at bounding box center [362, 198] width 4 height 4
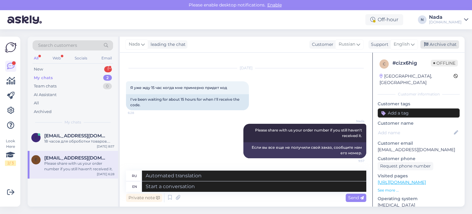
click at [444, 44] on div "Archive chat" at bounding box center [440, 44] width 39 height 8
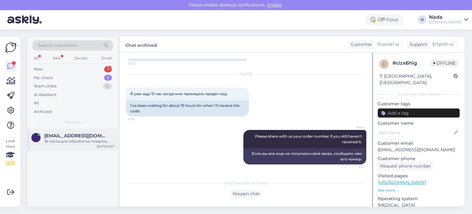
click at [77, 136] on span "[EMAIL_ADDRESS][DOMAIN_NAME]" at bounding box center [76, 136] width 64 height 6
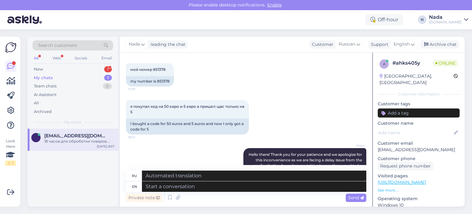
scroll to position [256, 0]
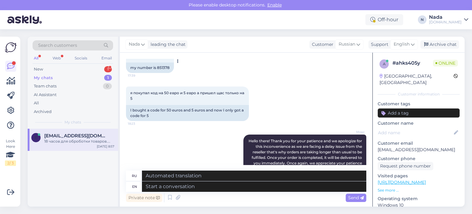
click at [166, 73] on div "my number is 851378" at bounding box center [150, 67] width 48 height 10
copy div "851378"
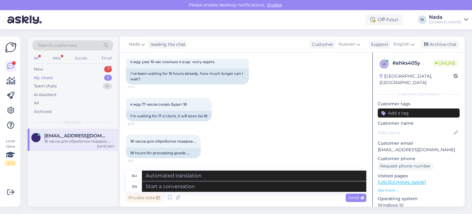
scroll to position [563, 0]
click at [224, 187] on textarea at bounding box center [254, 186] width 224 height 10
paste textarea "Hello there! Thank you for your patience and we apologize for this inconvenienc…"
type textarea "Hello there! Thank you for your patience and we apologize for this inconvenienc…"
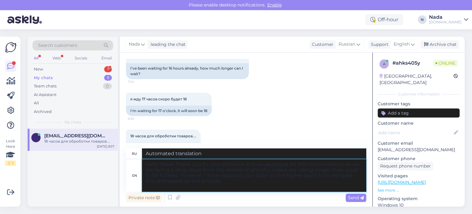
type textarea "Здравствуйте! Благодарим вас за терпение и приносим извинения за доставленные н…"
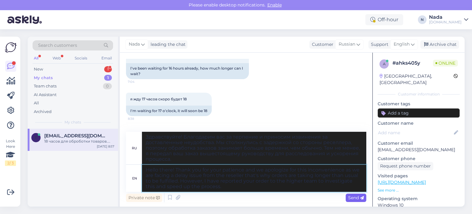
type textarea "Hello there! Thank you for your patience and we apologize for this inconvenienc…"
click at [358, 198] on span "Send" at bounding box center [356, 198] width 16 height 6
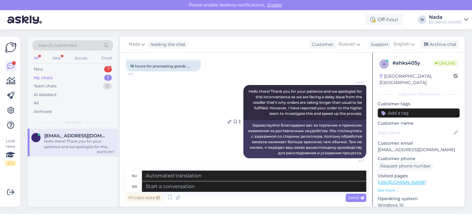
scroll to position [650, 0]
click at [437, 45] on div "Archive chat" at bounding box center [440, 44] width 39 height 8
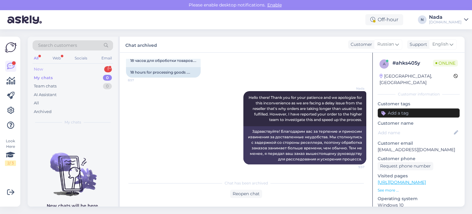
click at [51, 69] on div "New 1" at bounding box center [73, 69] width 81 height 9
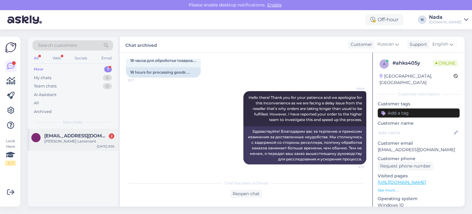
click at [67, 135] on span "[EMAIL_ADDRESS][DOMAIN_NAME]" at bounding box center [76, 136] width 64 height 6
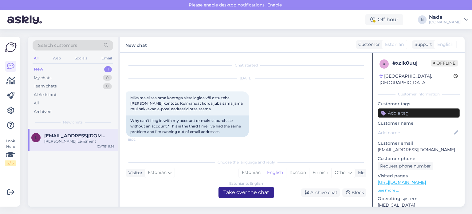
scroll to position [427, 0]
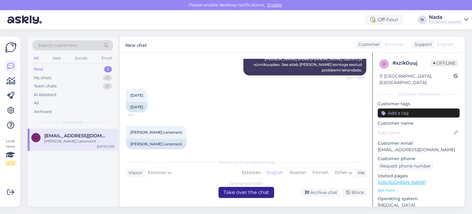
click at [259, 191] on div "Estonian to English Take over the chat" at bounding box center [247, 192] width 56 height 11
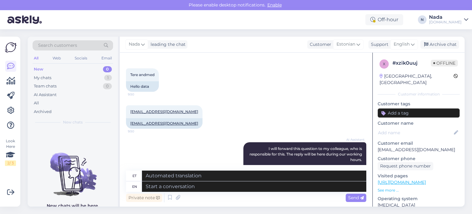
scroll to position [258, 0]
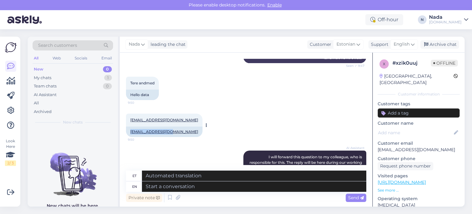
drag, startPoint x: 173, startPoint y: 132, endPoint x: 130, endPoint y: 133, distance: 43.4
click at [130, 133] on div "[EMAIL_ADDRESS][DOMAIN_NAME]" at bounding box center [164, 131] width 77 height 10
copy link "[EMAIL_ADDRESS][DOMAIN_NAME]"
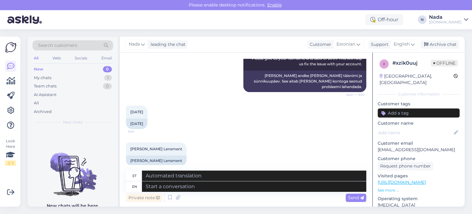
scroll to position [412, 0]
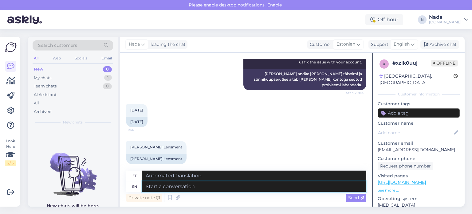
click at [250, 187] on textarea at bounding box center [254, 186] width 224 height 10
paste textarea "Thank you for your patience. We've reactivated your account, please try to logi…"
type textarea "Thank you for your patience. We've reactivated your account, please try to logi…"
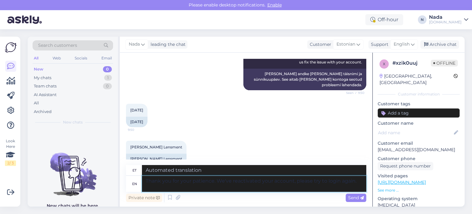
type textarea "Täname teid kannatlikkuse eest. Oleme teie konto taasaktiveerinud, palun proovi…"
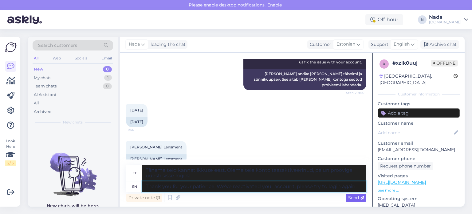
type textarea "Thank you for your patience. We've reactivated your account, please try to logi…"
click at [351, 198] on span "Send" at bounding box center [356, 198] width 16 height 6
click at [353, 198] on span "Send" at bounding box center [356, 198] width 16 height 6
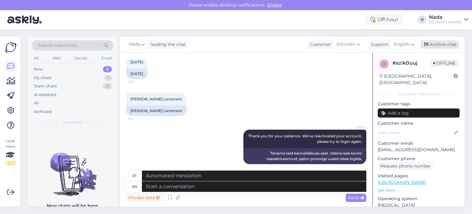
click at [454, 45] on div "Archive chat" at bounding box center [440, 44] width 39 height 8
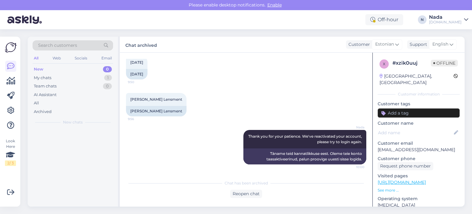
scroll to position [454, 0]
